Goal: Task Accomplishment & Management: Manage account settings

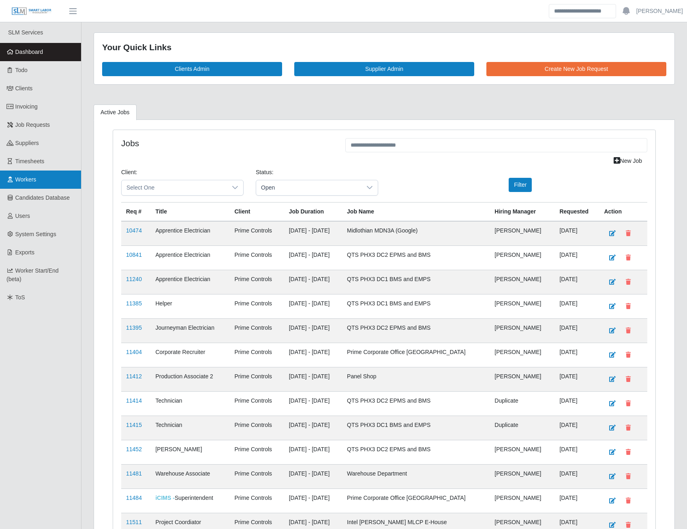
click at [43, 182] on link "Workers" at bounding box center [40, 180] width 81 height 18
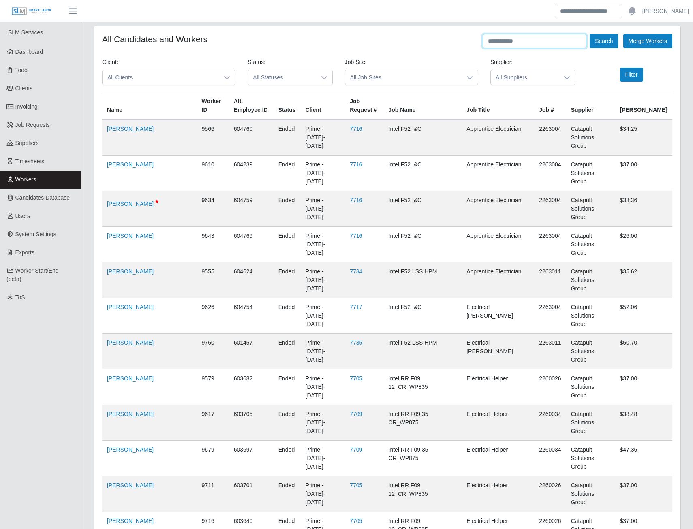
click at [491, 45] on input "text" at bounding box center [535, 41] width 104 height 14
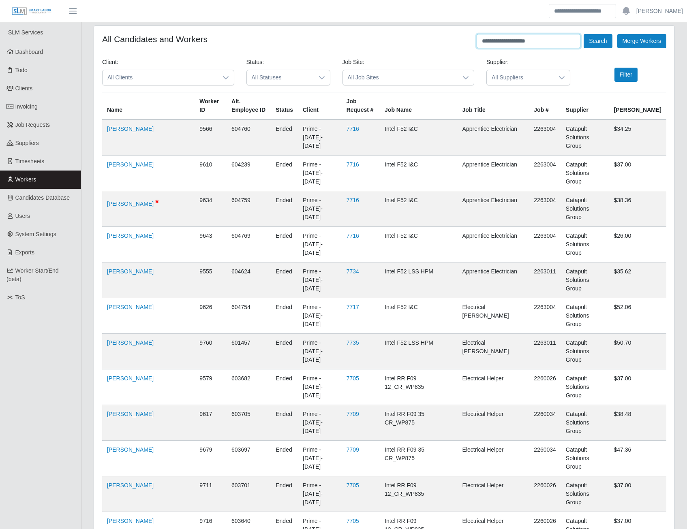
click at [584, 34] on button "Search" at bounding box center [598, 41] width 28 height 14
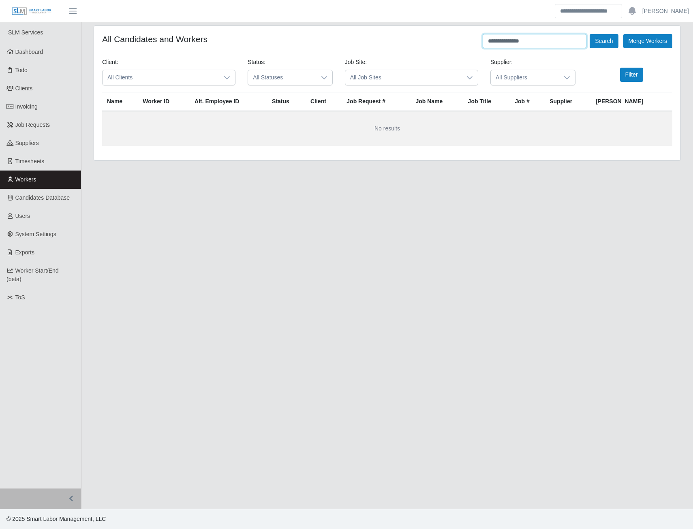
click at [590, 34] on button "Search" at bounding box center [604, 41] width 28 height 14
drag, startPoint x: 531, startPoint y: 41, endPoint x: 479, endPoint y: 48, distance: 53.2
click at [479, 48] on form "**********" at bounding box center [387, 90] width 570 height 112
click at [590, 34] on button "Search" at bounding box center [604, 41] width 28 height 14
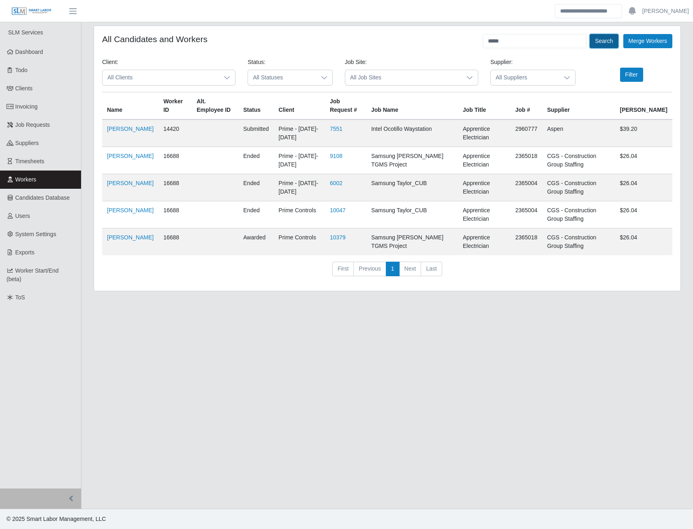
click at [607, 36] on button "Search" at bounding box center [604, 41] width 28 height 14
drag, startPoint x: 509, startPoint y: 43, endPoint x: 485, endPoint y: 45, distance: 24.8
click at [485, 45] on input "*****" at bounding box center [535, 41] width 104 height 14
click at [592, 48] on form "All Candidates and Workers ******** Search Merge Workers Client: All Clients St…" at bounding box center [387, 158] width 570 height 249
click at [593, 44] on button "Search" at bounding box center [604, 41] width 28 height 14
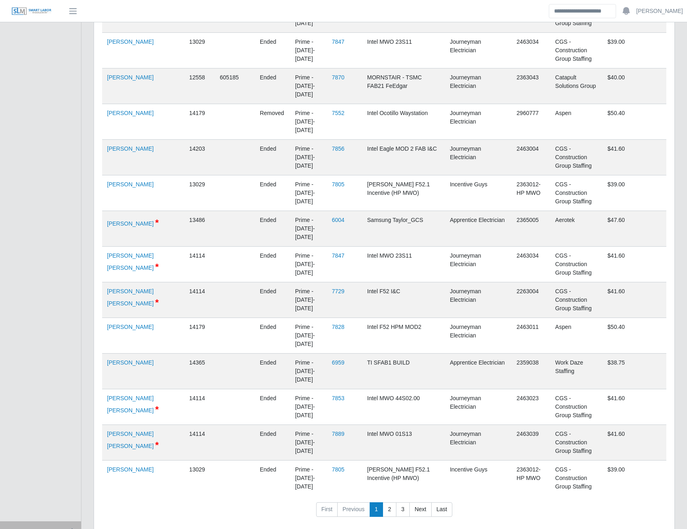
scroll to position [3200, 0]
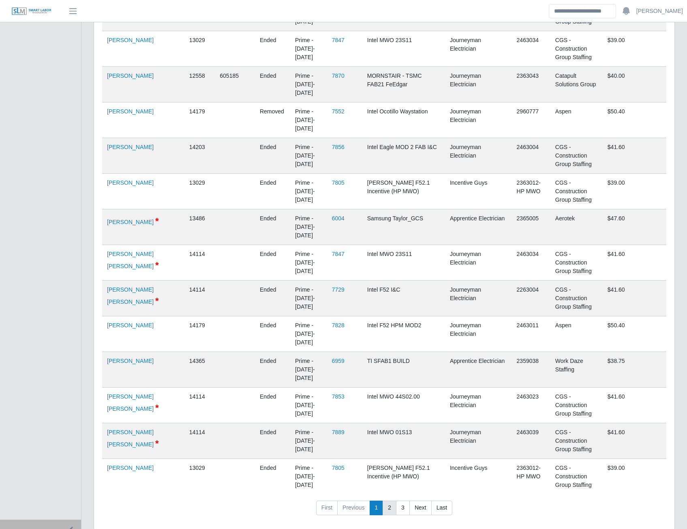
click at [395, 501] on link "2" at bounding box center [390, 508] width 14 height 15
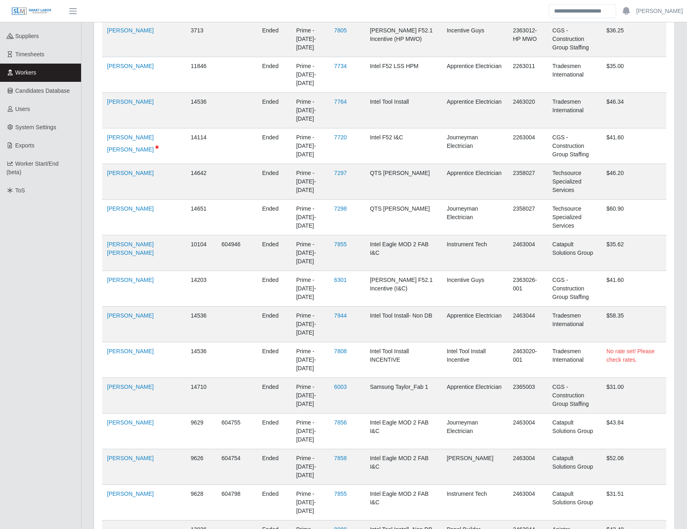
scroll to position [0, 0]
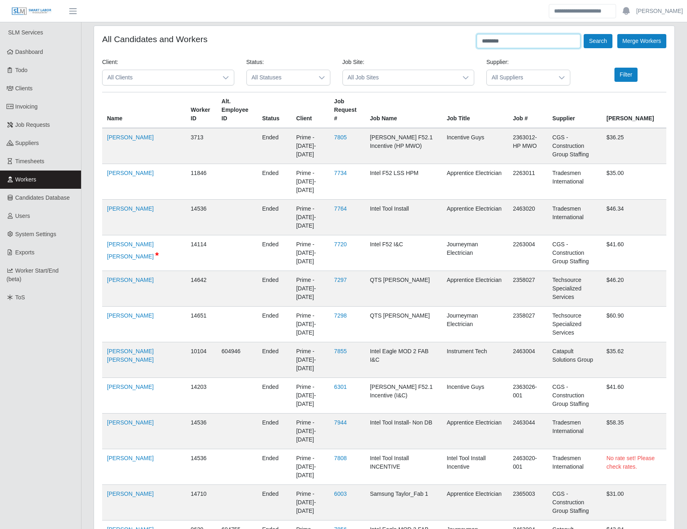
drag, startPoint x: 517, startPoint y: 42, endPoint x: 441, endPoint y: 47, distance: 76.4
click at [441, 47] on div "All Candidates and Workers ******** Search Merge Workers" at bounding box center [384, 41] width 564 height 14
type input "*****"
click at [584, 34] on button "Search" at bounding box center [598, 41] width 28 height 14
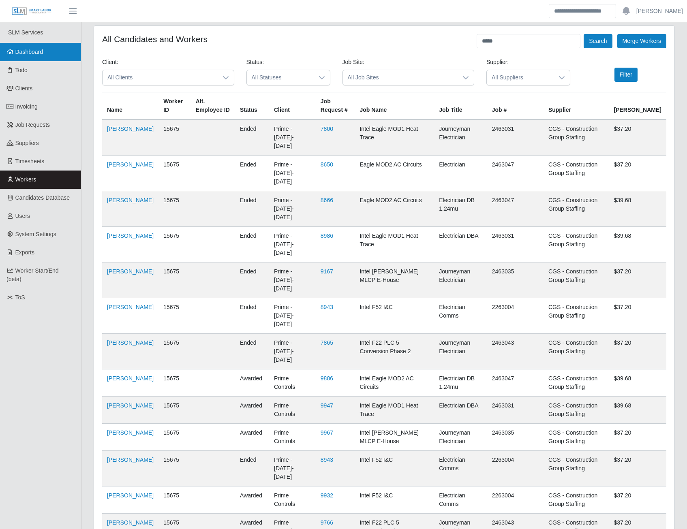
click at [38, 54] on span "Dashboard" at bounding box center [29, 52] width 28 height 6
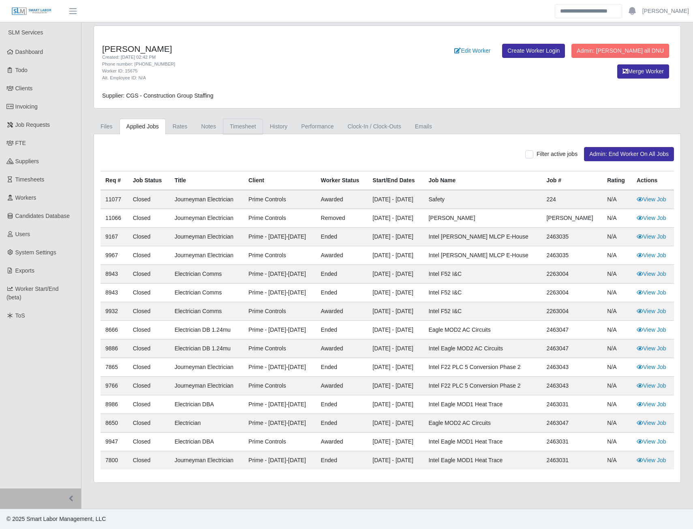
click at [249, 128] on link "Timesheet" at bounding box center [243, 127] width 40 height 16
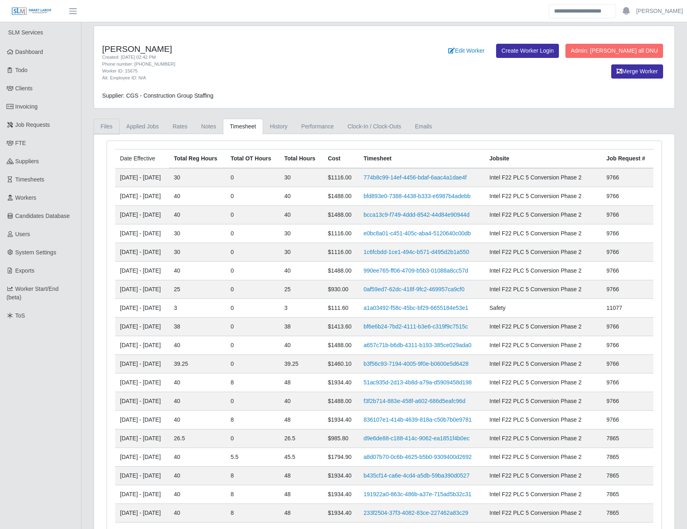
click at [110, 134] on link "Files" at bounding box center [107, 127] width 26 height 16
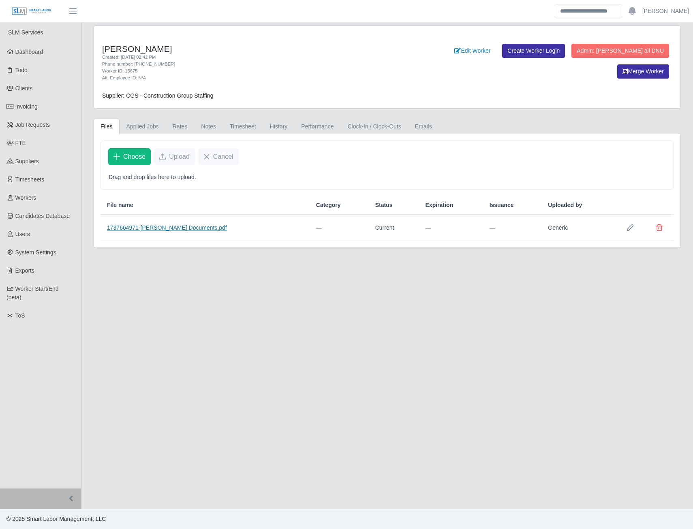
click at [150, 231] on link "1737664971-Angie Rojas Documents.pdf" at bounding box center [167, 228] width 120 height 6
click at [229, 130] on link "Timesheet" at bounding box center [243, 127] width 40 height 16
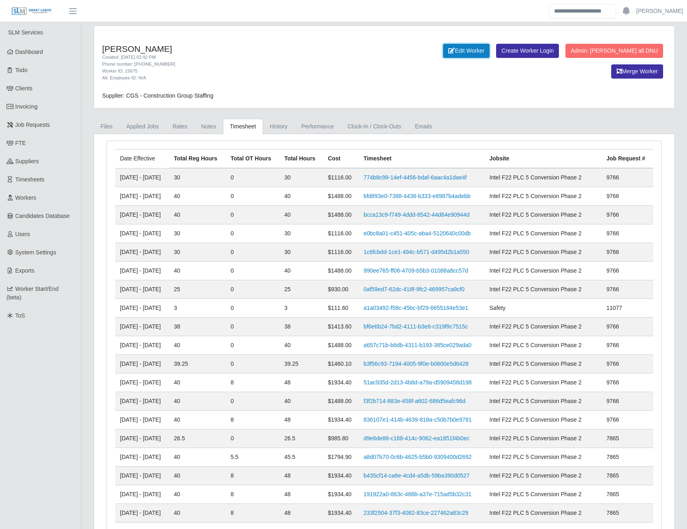
click at [488, 53] on link "Edit Worker" at bounding box center [466, 51] width 47 height 14
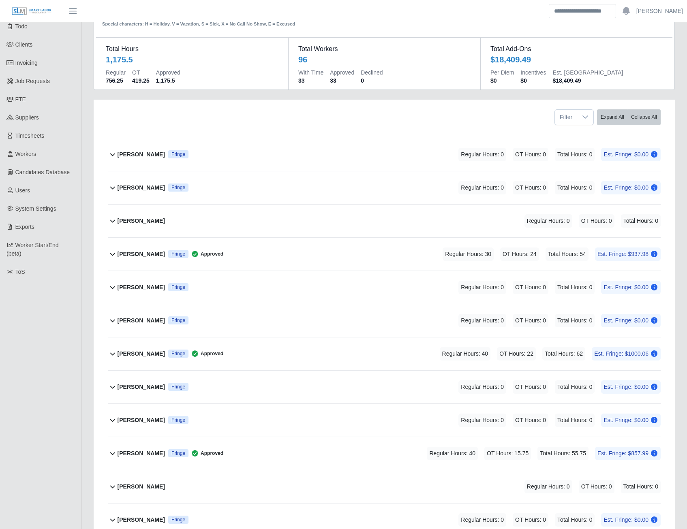
scroll to position [109, 0]
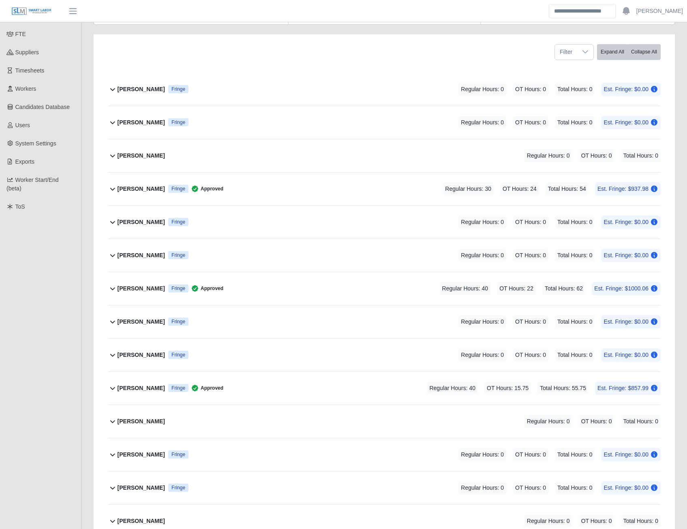
click at [285, 390] on div "Angiee Rojas Gonzalez Fringe Approved Regular Hours: 40 OT Hours: 15.75 Total H…" at bounding box center [389, 388] width 543 height 33
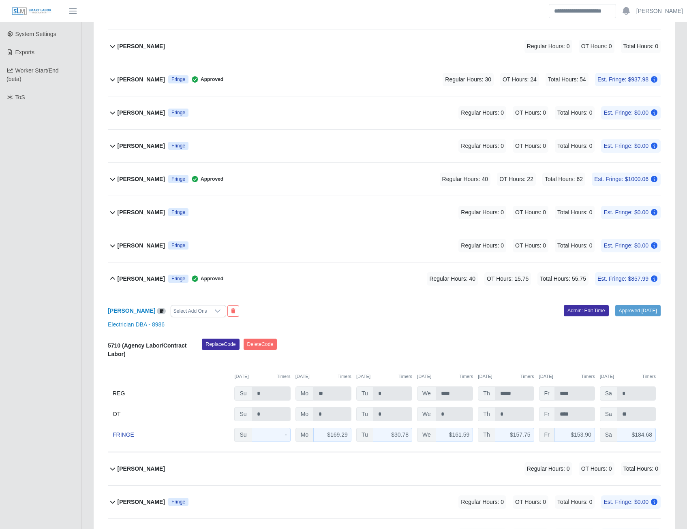
scroll to position [223, 0]
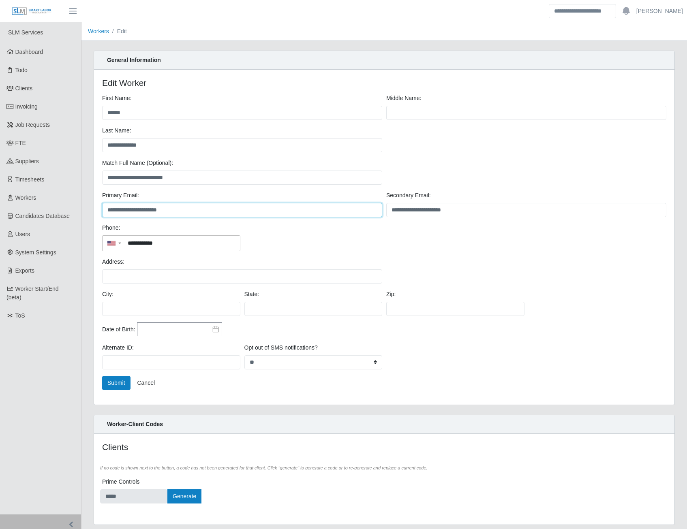
drag, startPoint x: 183, startPoint y: 210, endPoint x: 97, endPoint y: 210, distance: 85.9
click at [97, 210] on div "**********" at bounding box center [384, 237] width 580 height 335
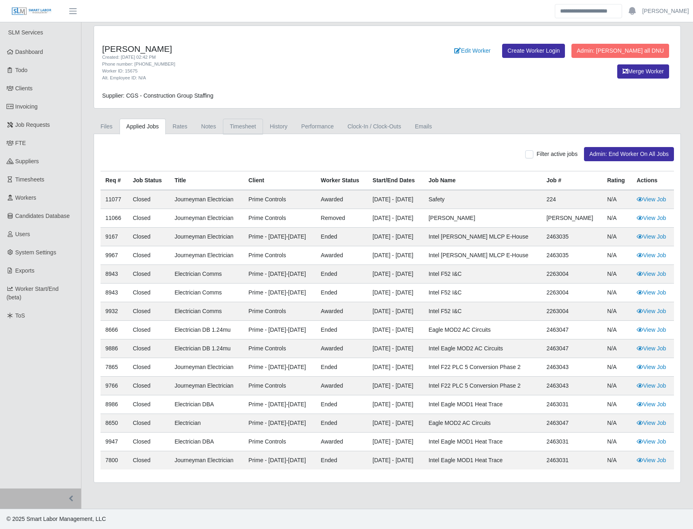
click at [236, 131] on link "Timesheet" at bounding box center [243, 127] width 40 height 16
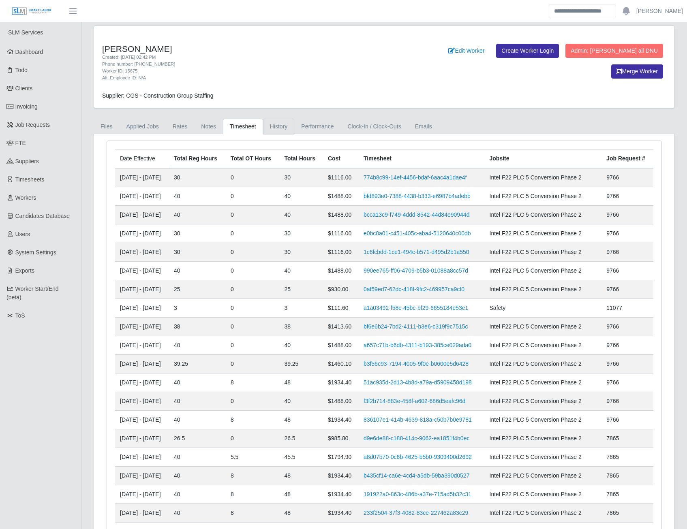
click at [272, 129] on link "History" at bounding box center [279, 127] width 32 height 16
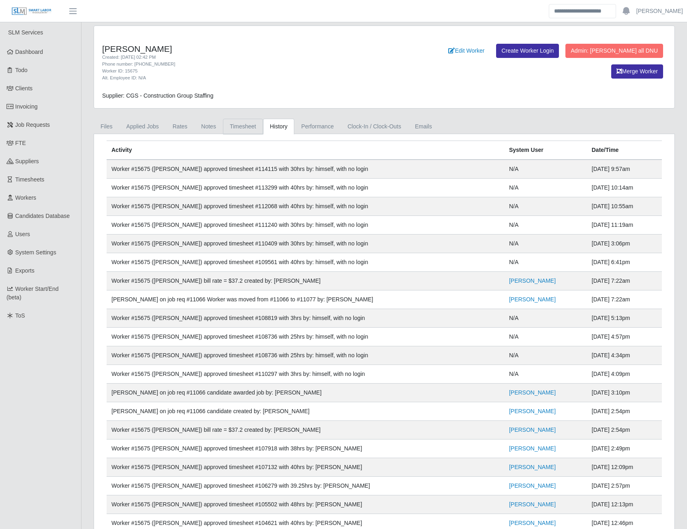
click at [252, 127] on link "Timesheet" at bounding box center [243, 127] width 40 height 16
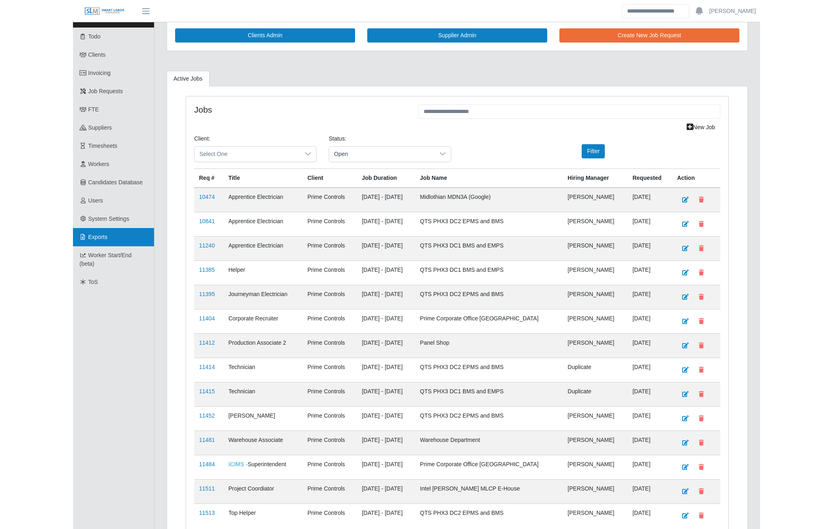
scroll to position [38, 0]
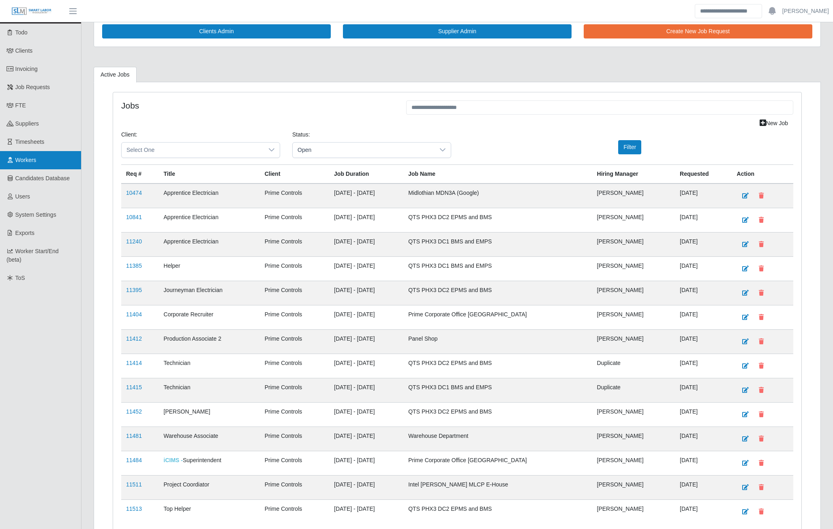
click at [39, 158] on link "Workers" at bounding box center [40, 160] width 81 height 18
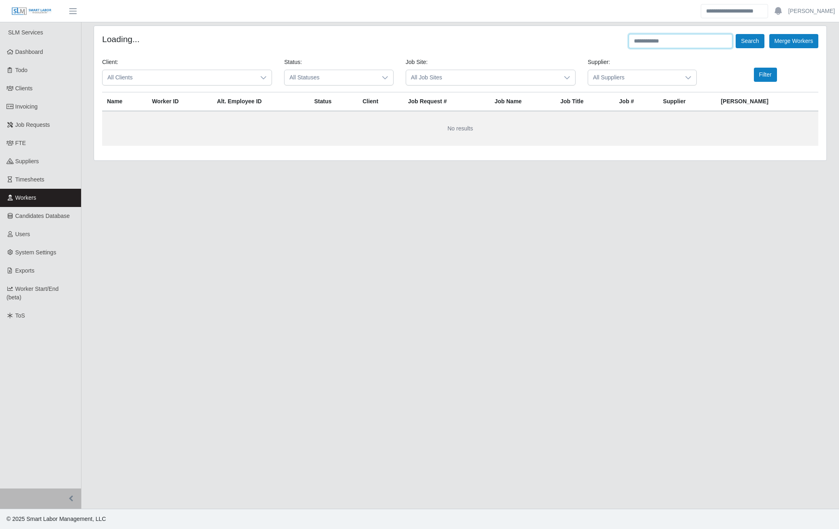
click at [651, 40] on input "text" at bounding box center [681, 41] width 104 height 14
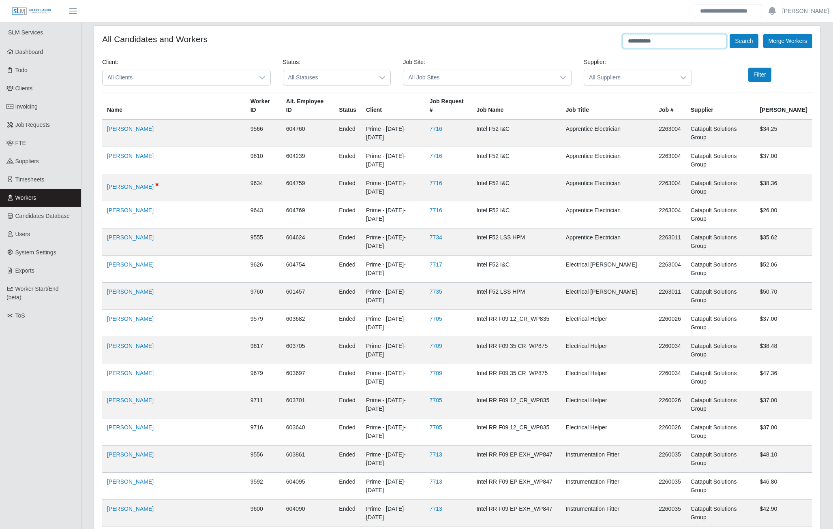
type input "**********"
click at [730, 34] on button "Search" at bounding box center [744, 41] width 28 height 14
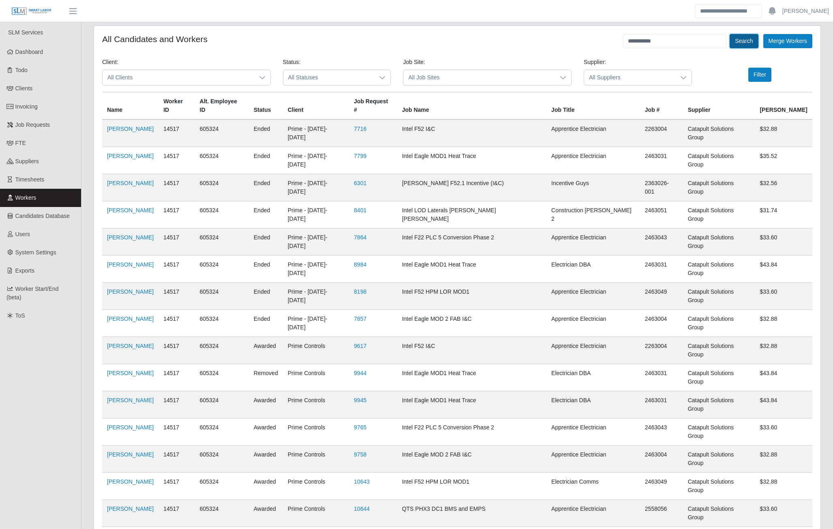
click at [747, 44] on button "Search" at bounding box center [744, 41] width 28 height 14
click at [153, 126] on link "David Bojorquez Parra" at bounding box center [130, 129] width 47 height 6
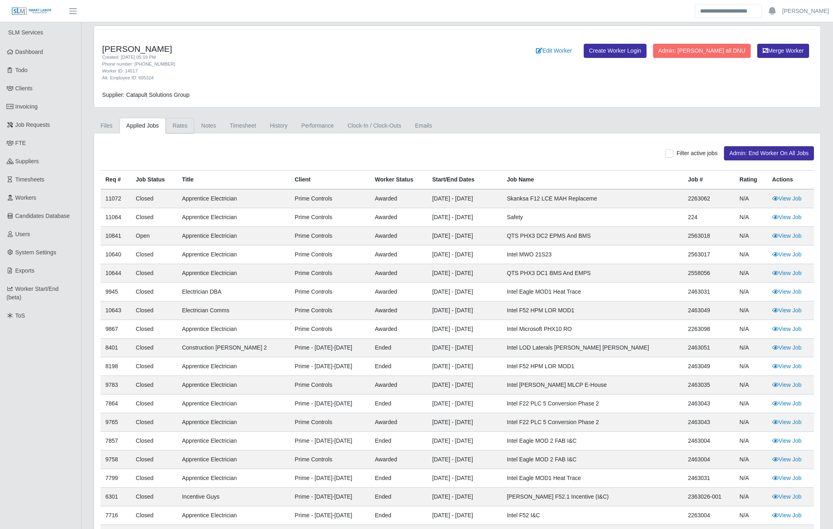
click at [171, 131] on link "Rates" at bounding box center [180, 126] width 29 height 16
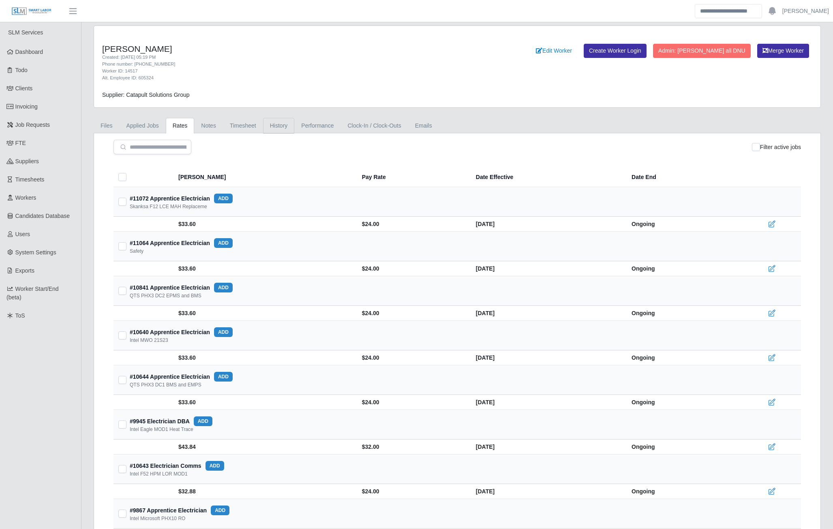
click at [269, 131] on link "History" at bounding box center [279, 126] width 32 height 16
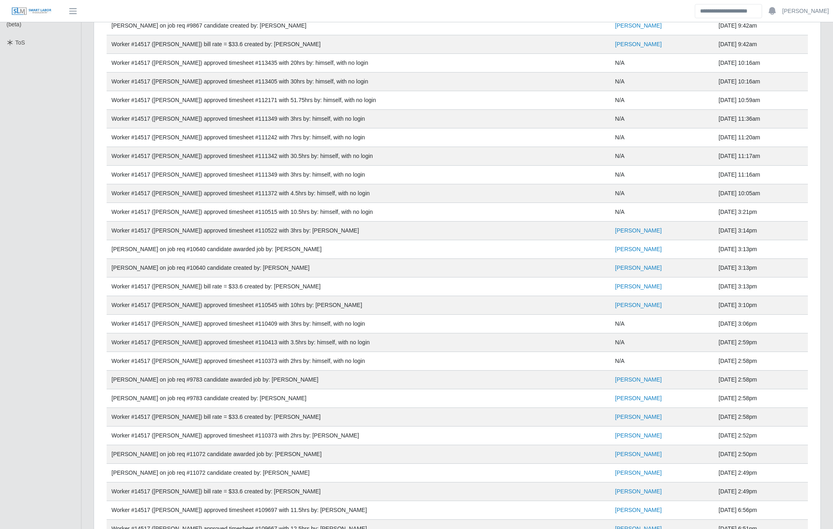
scroll to position [616, 0]
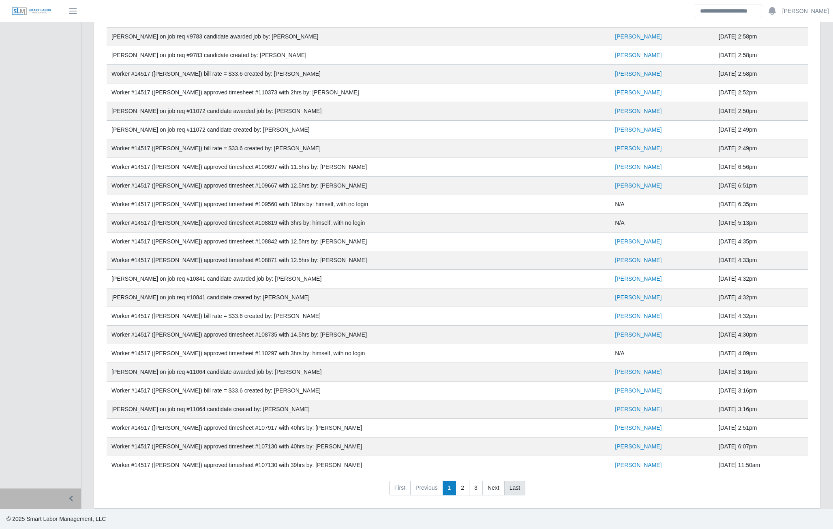
click at [518, 490] on link "Last" at bounding box center [514, 488] width 21 height 15
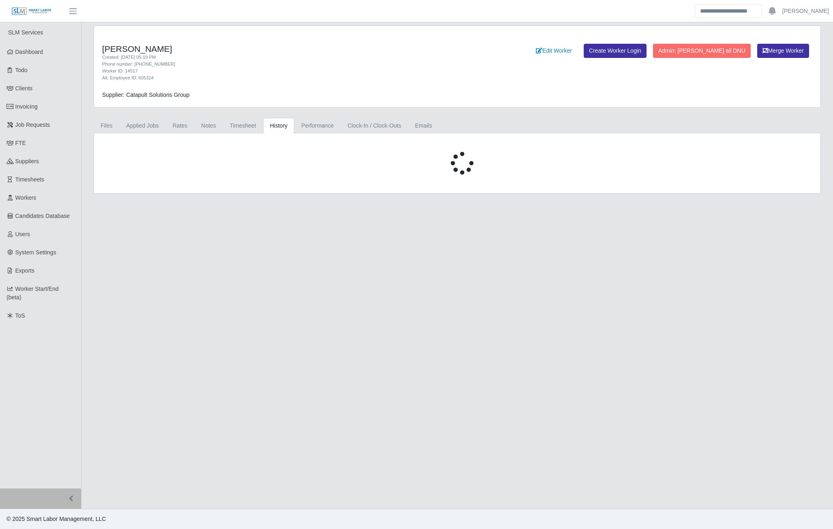
scroll to position [0, 0]
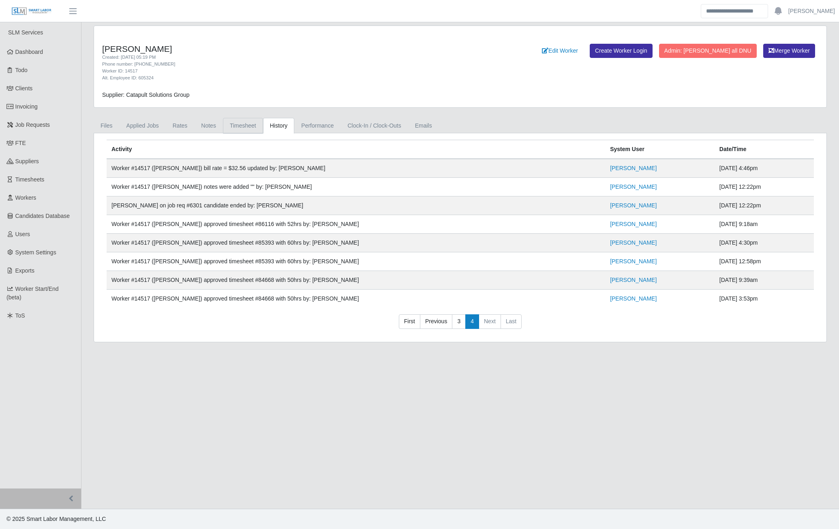
click at [235, 126] on link "Timesheet" at bounding box center [243, 126] width 40 height 16
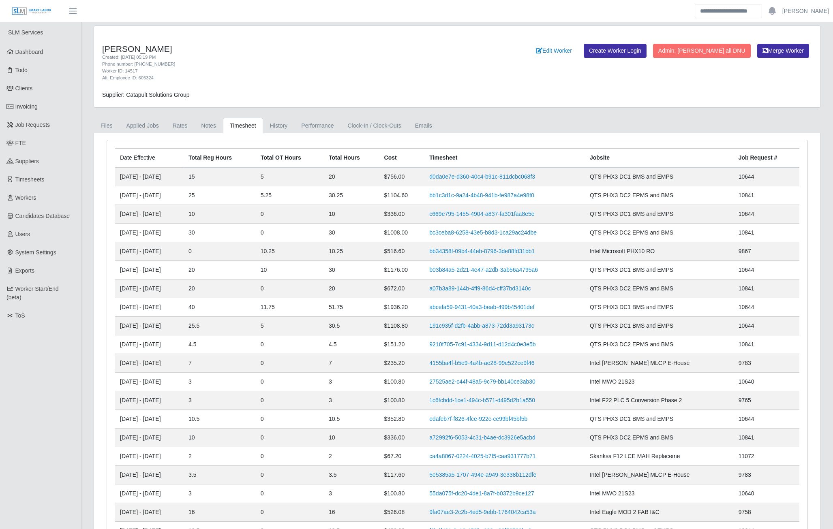
click at [315, 129] on link "Performance" at bounding box center [317, 126] width 46 height 16
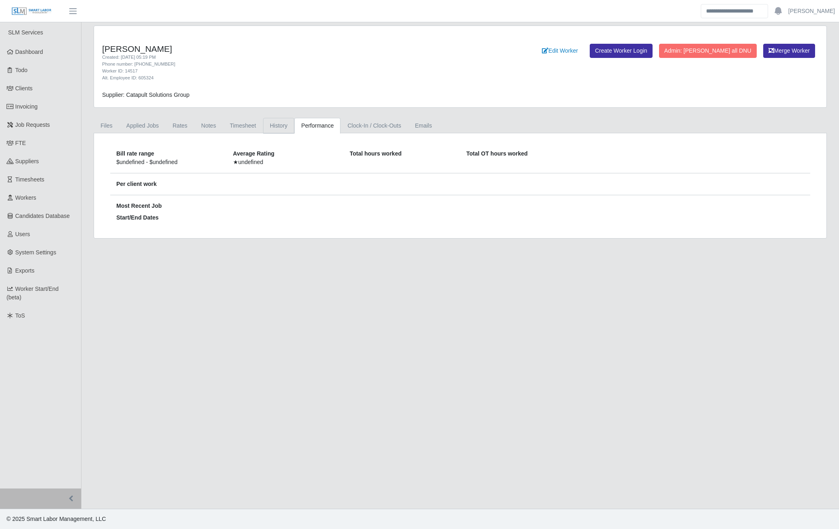
click at [274, 127] on link "History" at bounding box center [279, 126] width 32 height 16
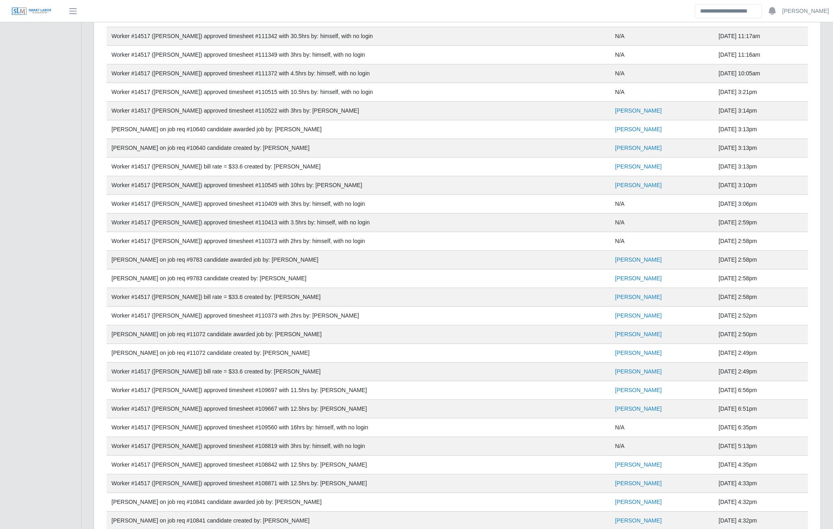
scroll to position [616, 0]
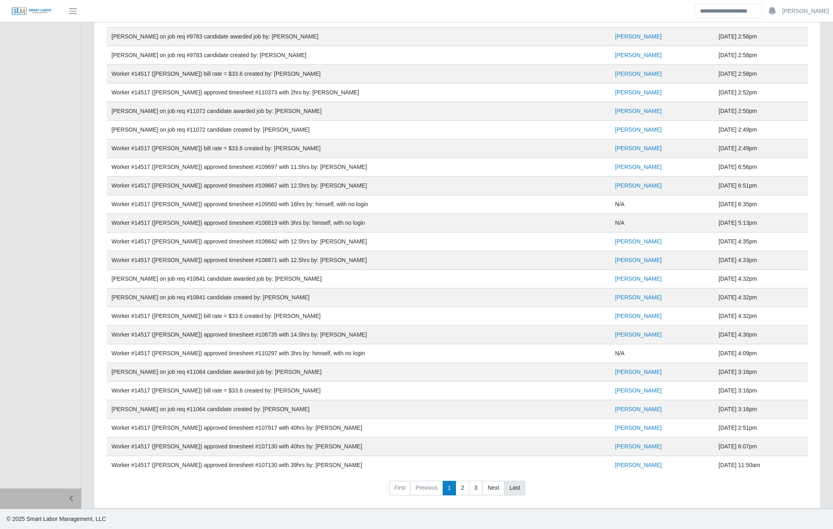
click at [518, 485] on link "Last" at bounding box center [514, 488] width 21 height 15
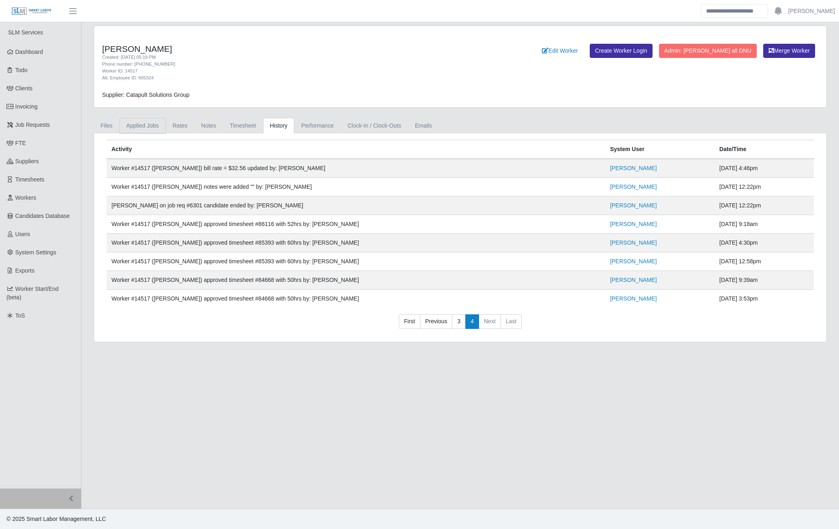
click at [145, 129] on link "Applied Jobs" at bounding box center [143, 126] width 46 height 16
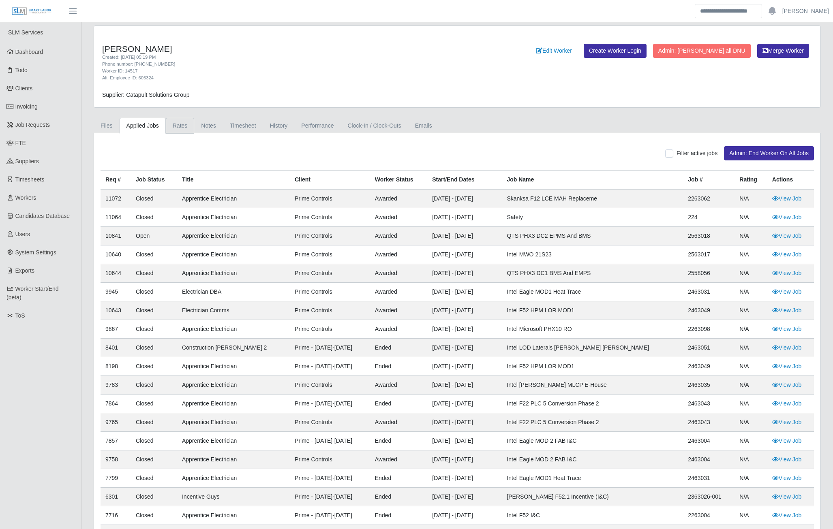
click at [174, 128] on link "Rates" at bounding box center [180, 126] width 29 height 16
